Goal: Ask a question

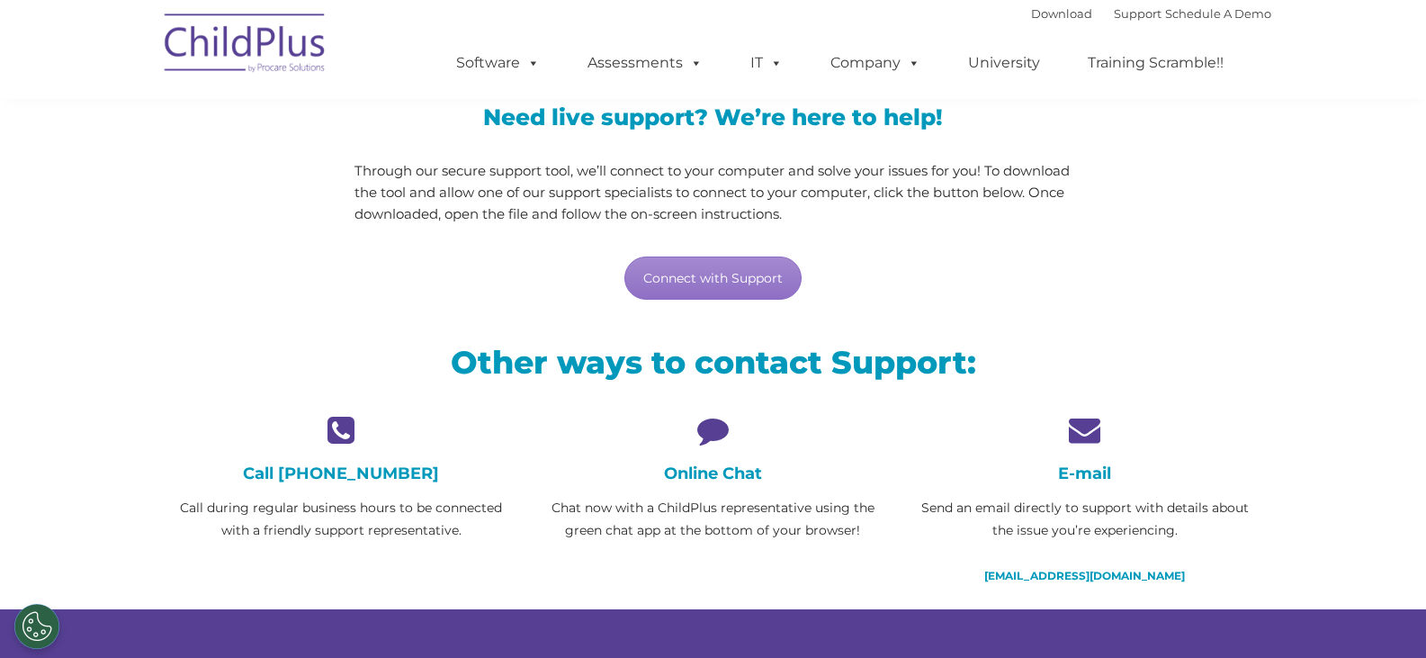
scroll to position [180, 0]
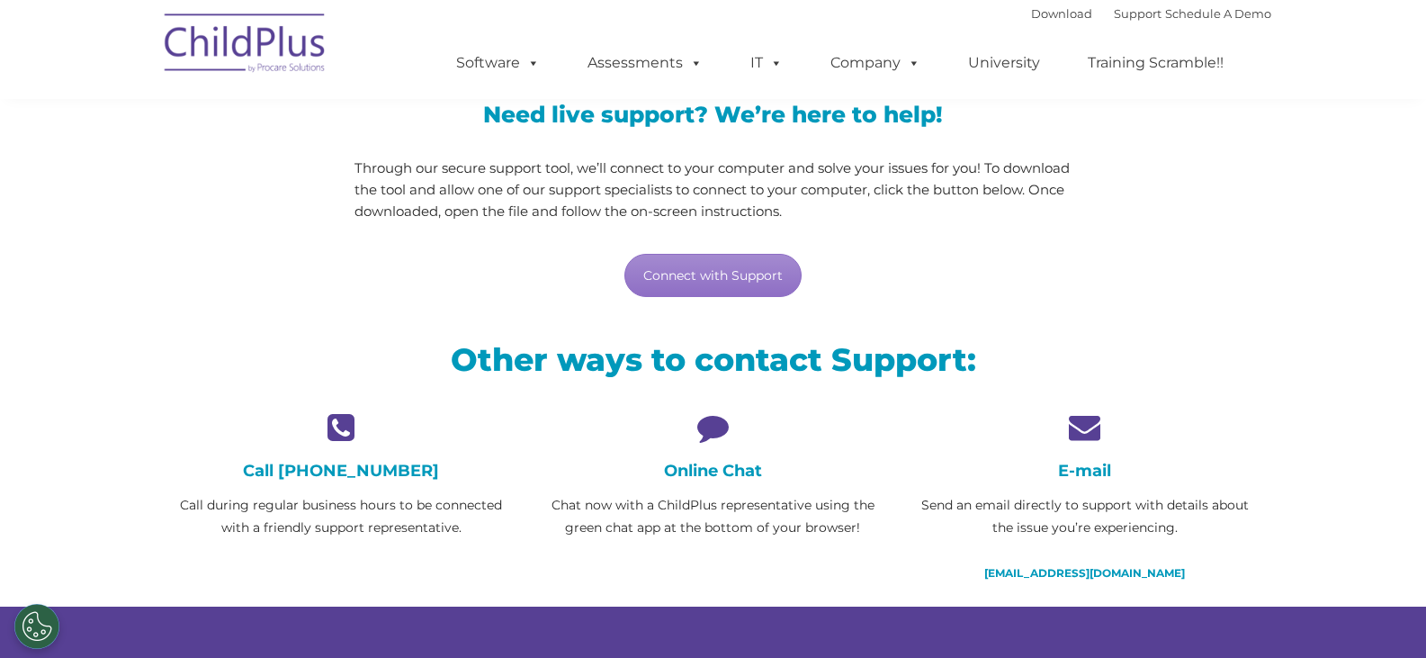
click at [694, 473] on h4 "Online Chat" at bounding box center [713, 471] width 345 height 20
click at [705, 434] on icon at bounding box center [713, 426] width 345 height 31
click at [690, 275] on link "Connect with Support" at bounding box center [712, 275] width 177 height 43
drag, startPoint x: 721, startPoint y: 461, endPoint x: 711, endPoint y: 455, distance: 11.7
click at [721, 461] on h4 "Online Chat" at bounding box center [713, 471] width 345 height 20
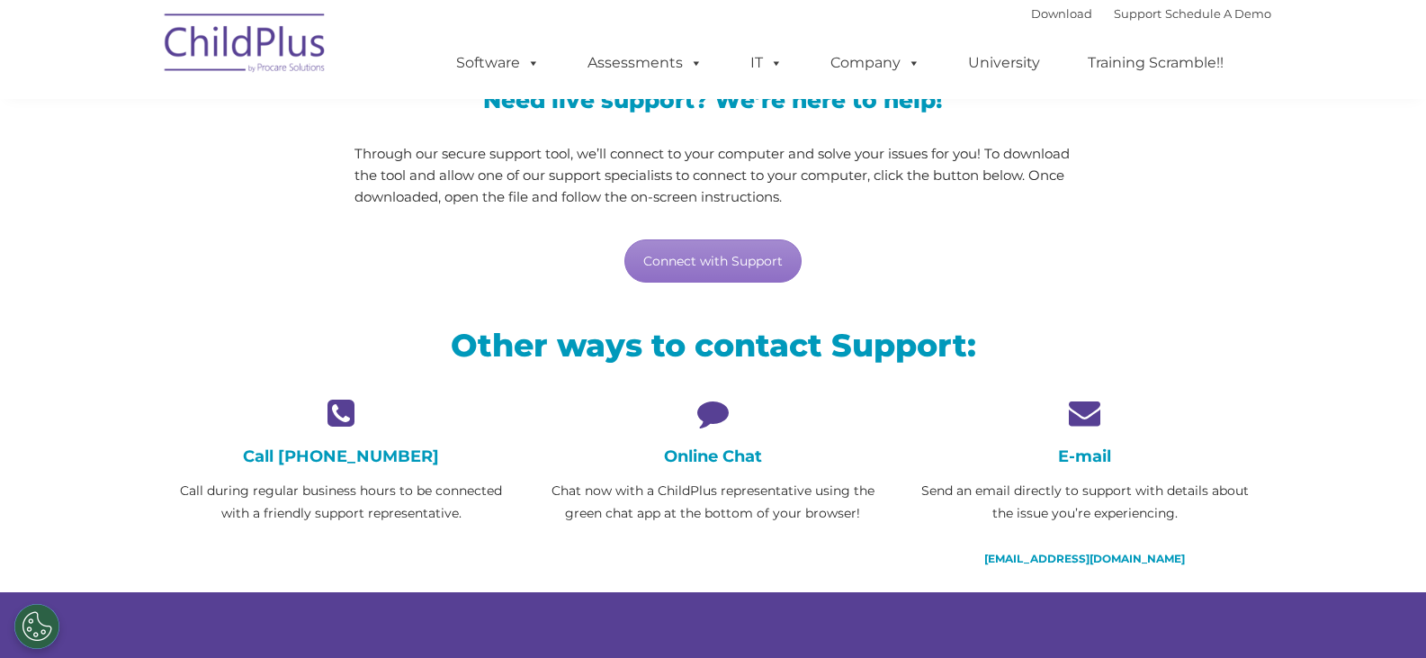
scroll to position [192, 0]
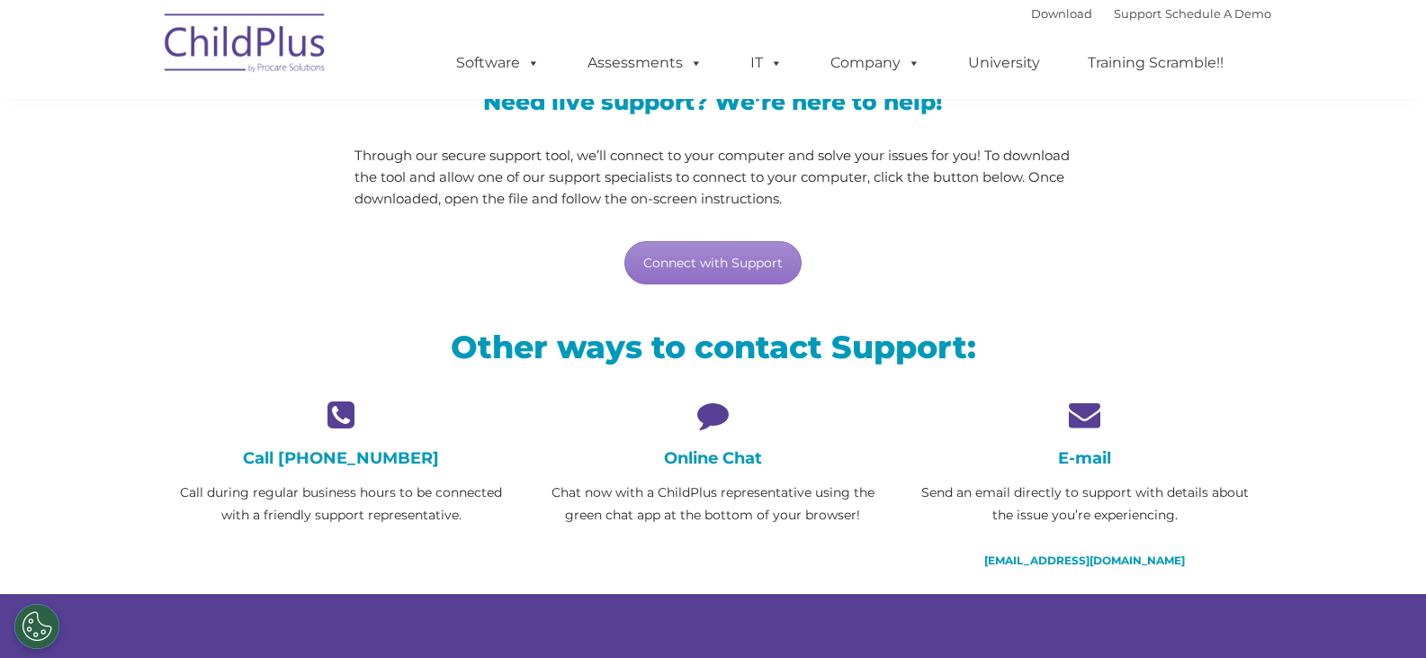
click at [699, 454] on h4 "Online Chat" at bounding box center [713, 458] width 345 height 20
click at [709, 495] on p "Chat now with a ChildPlus representative using the green chat app at the bottom…" at bounding box center [713, 503] width 345 height 45
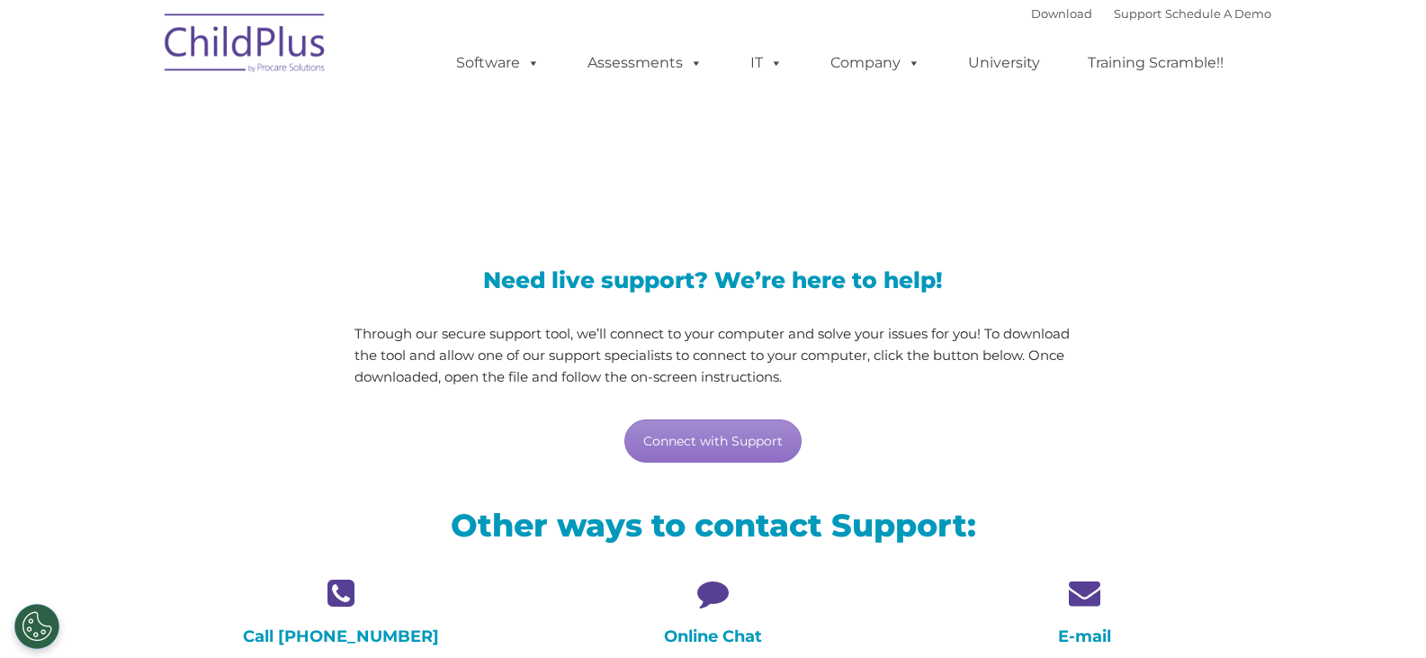
scroll to position [0, 0]
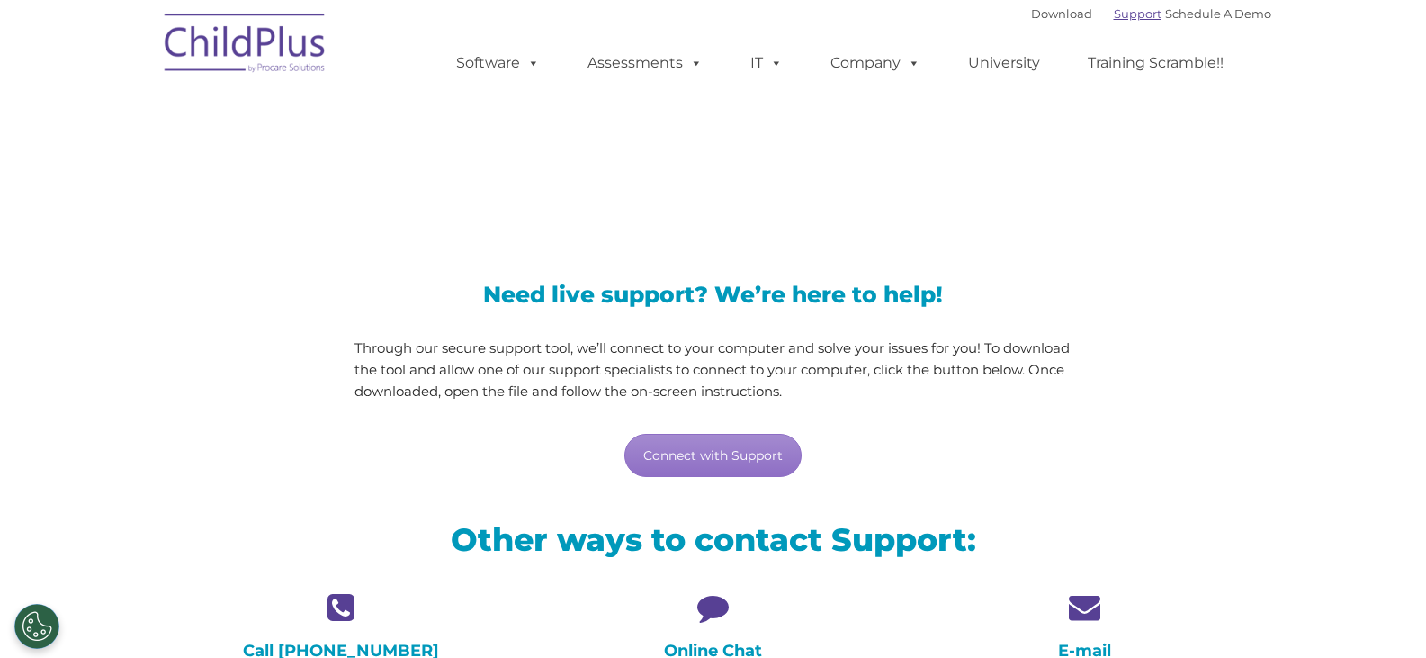
click at [1114, 17] on link "Support" at bounding box center [1138, 13] width 48 height 14
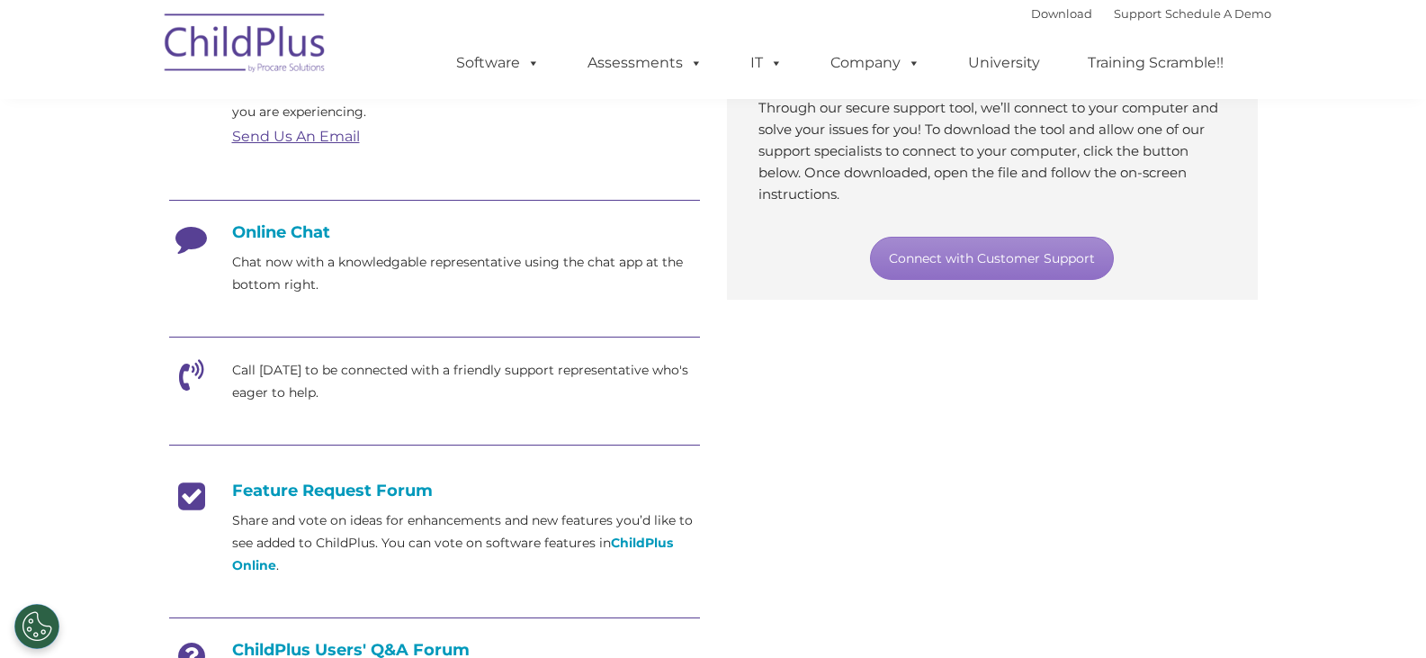
scroll to position [383, 0]
click at [997, 258] on link "Connect with Customer Support" at bounding box center [992, 256] width 244 height 43
click at [306, 231] on h4 "Online Chat" at bounding box center [434, 230] width 531 height 20
drag, startPoint x: 253, startPoint y: 231, endPoint x: 263, endPoint y: 264, distance: 33.9
click at [253, 232] on h4 "Online Chat" at bounding box center [434, 230] width 531 height 20
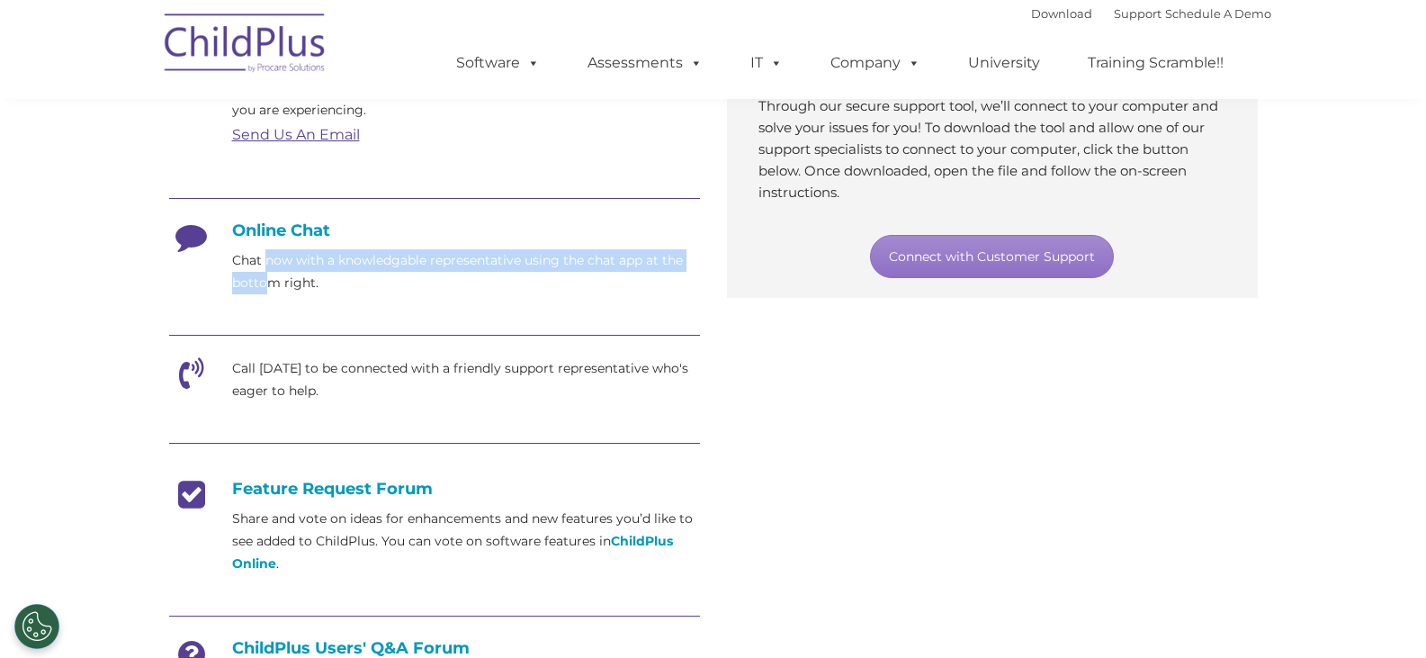
drag, startPoint x: 264, startPoint y: 271, endPoint x: 266, endPoint y: 281, distance: 10.1
click at [266, 281] on p "Chat now with a knowledgable representative using the chat app at the bottom ri…" at bounding box center [466, 271] width 468 height 45
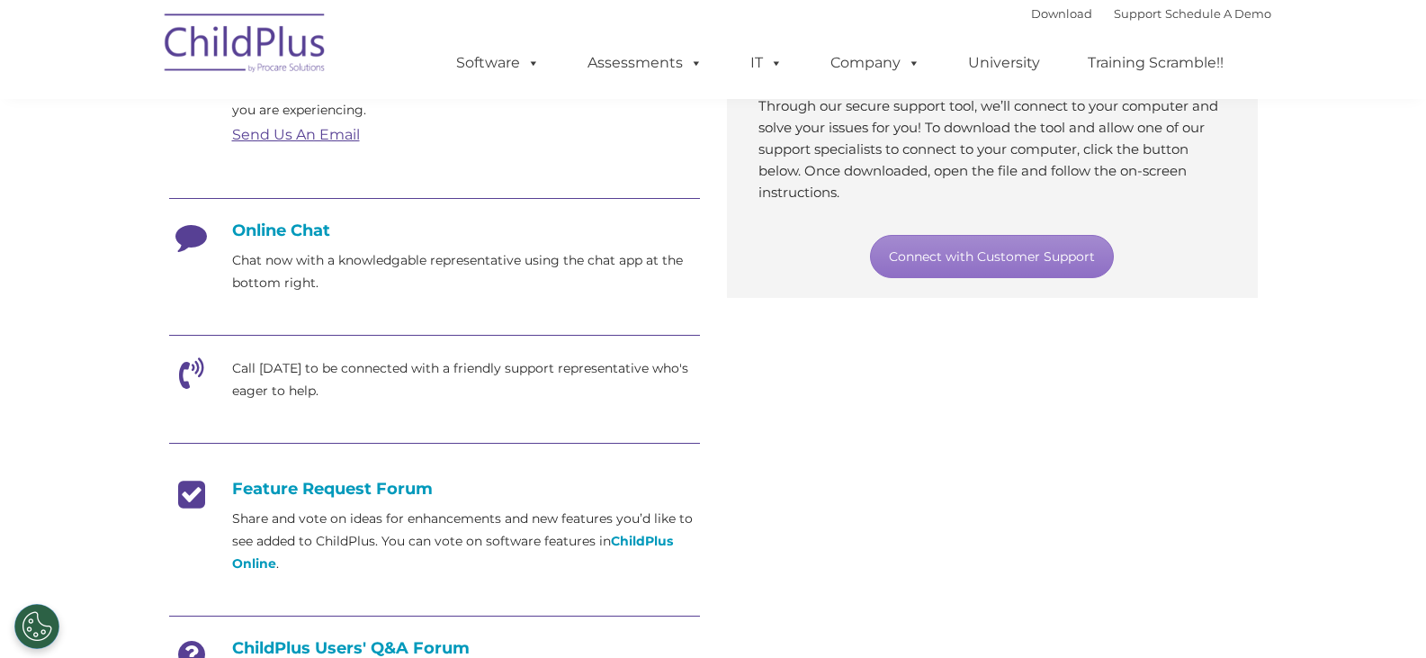
click at [273, 287] on p "Chat now with a knowledgable representative using the chat app at the bottom ri…" at bounding box center [466, 271] width 468 height 45
click at [390, 296] on div "Email Send an email directly to support with details about the concern or issue…" at bounding box center [434, 391] width 531 height 686
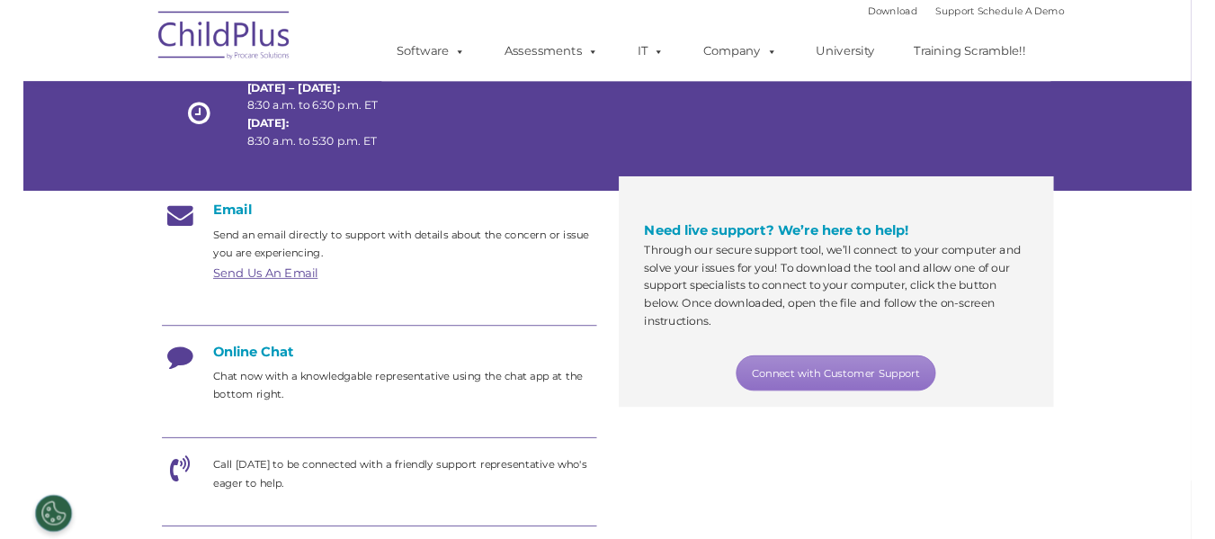
scroll to position [178, 0]
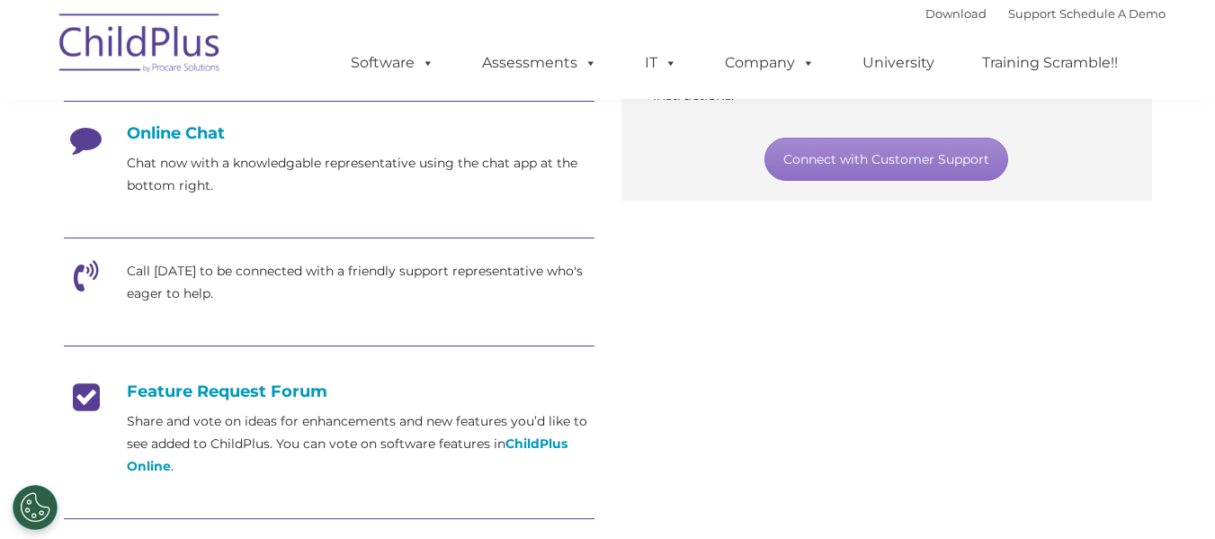
scroll to position [474, 0]
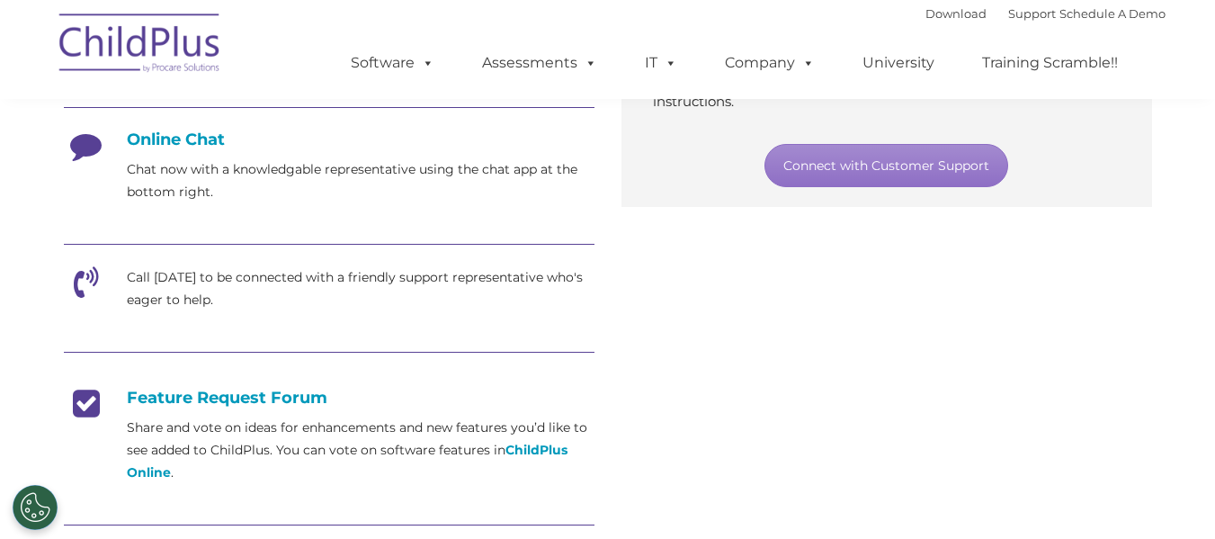
click at [1137, 497] on div "Email Send an email directly to support with details about the concern or issue…" at bounding box center [607, 304] width 1115 height 722
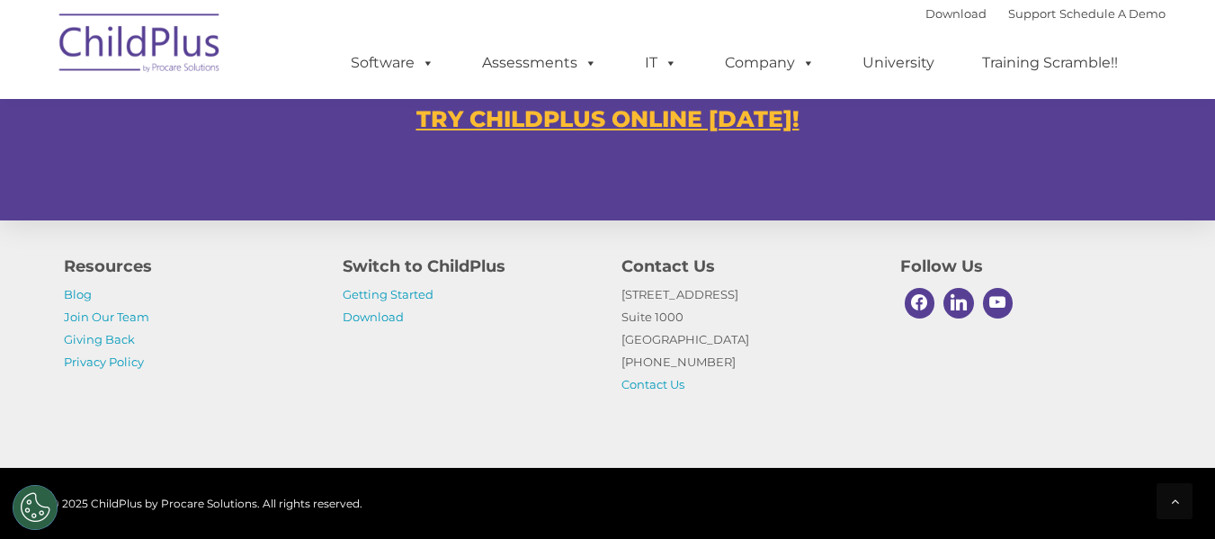
scroll to position [1232, 0]
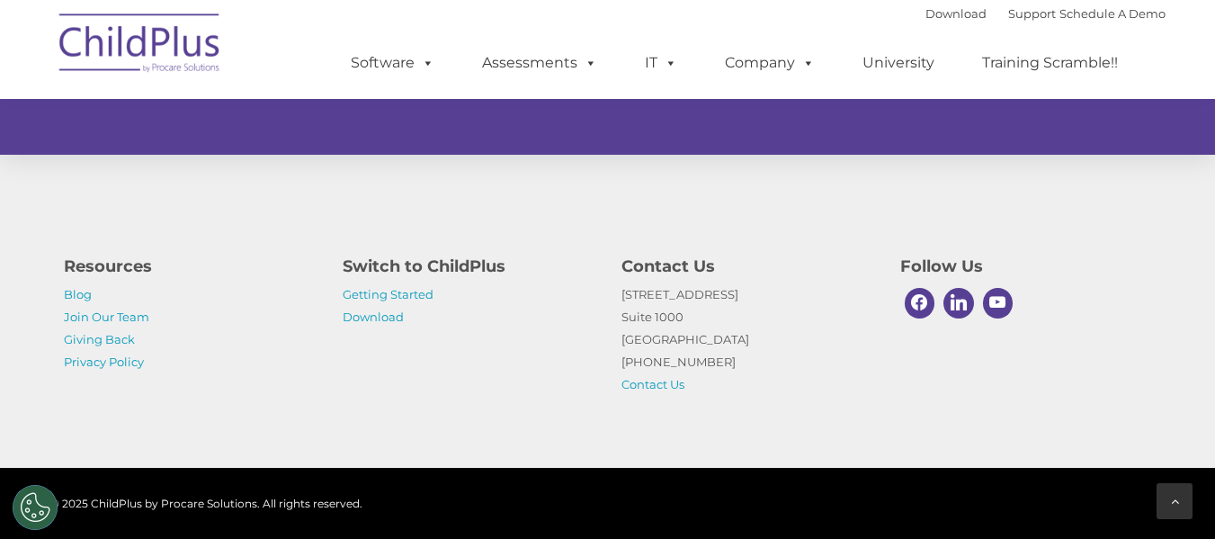
click at [1172, 510] on div at bounding box center [1175, 501] width 36 height 36
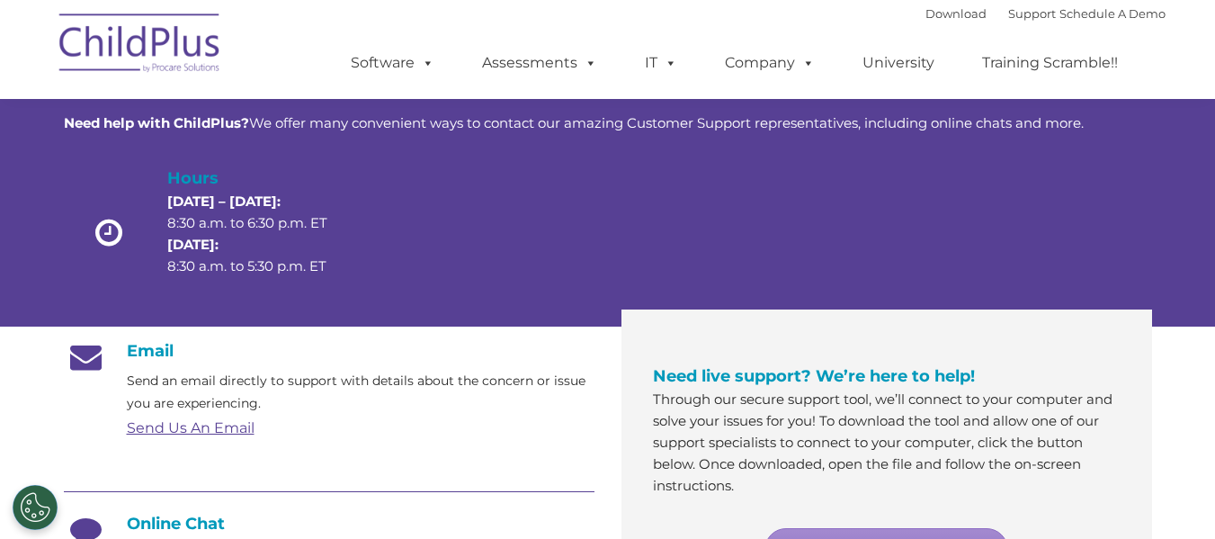
scroll to position [0, 0]
